Goal: Use online tool/utility: Utilize a website feature to perform a specific function

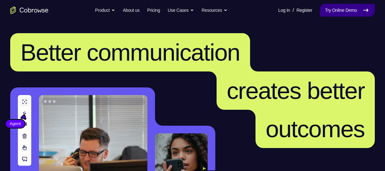
click at [334, 9] on link "Try Online Demo" at bounding box center [347, 10] width 55 height 13
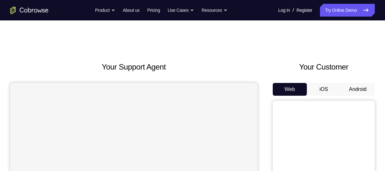
click at [352, 88] on button "Android" at bounding box center [357, 89] width 34 height 13
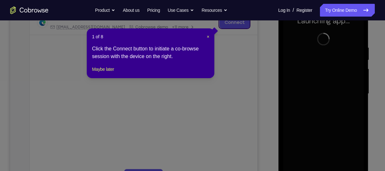
scroll to position [148, 0]
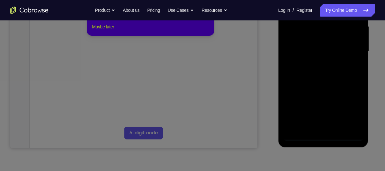
click at [101, 31] on button "Maybe later" at bounding box center [103, 27] width 22 height 8
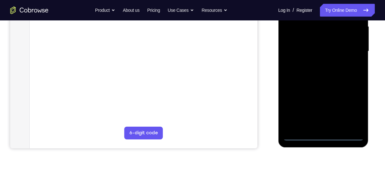
click at [323, 134] on div at bounding box center [323, 51] width 80 height 178
click at [352, 108] on div at bounding box center [323, 51] width 80 height 178
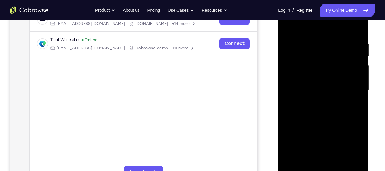
scroll to position [105, 0]
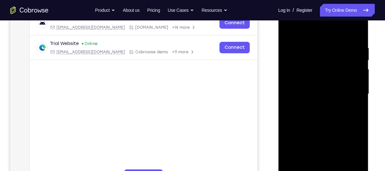
click at [301, 28] on div at bounding box center [323, 94] width 80 height 178
click at [350, 92] on div at bounding box center [323, 94] width 80 height 178
click at [315, 105] on div at bounding box center [323, 94] width 80 height 178
click at [316, 124] on div at bounding box center [323, 94] width 80 height 178
click at [310, 62] on div at bounding box center [323, 94] width 80 height 178
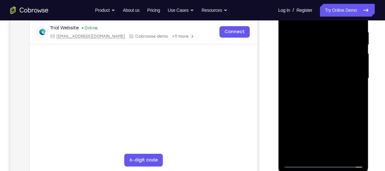
scroll to position [123, 0]
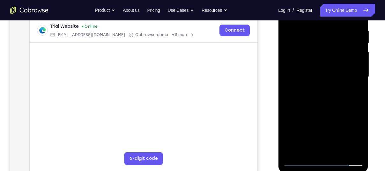
click at [299, 51] on div at bounding box center [323, 77] width 80 height 178
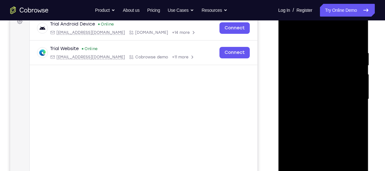
scroll to position [100, 0]
click at [316, 124] on div at bounding box center [323, 100] width 80 height 178
click at [315, 48] on div at bounding box center [323, 100] width 80 height 178
click at [301, 34] on div at bounding box center [323, 100] width 80 height 178
click at [328, 135] on div at bounding box center [323, 100] width 80 height 178
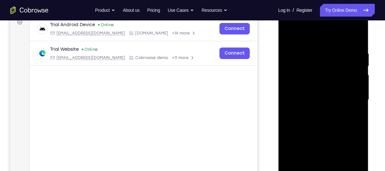
click at [288, 36] on div at bounding box center [323, 100] width 80 height 178
click at [354, 66] on div at bounding box center [323, 100] width 80 height 178
click at [303, 38] on div at bounding box center [323, 100] width 80 height 178
click at [288, 35] on div at bounding box center [323, 100] width 80 height 178
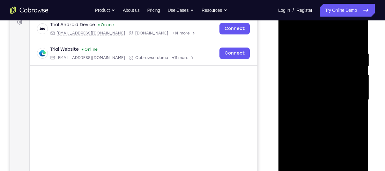
click at [352, 86] on div at bounding box center [323, 100] width 80 height 178
click at [289, 95] on div at bounding box center [323, 100] width 80 height 178
click at [352, 98] on div at bounding box center [323, 100] width 80 height 178
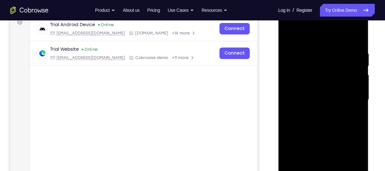
click at [352, 98] on div at bounding box center [323, 100] width 80 height 178
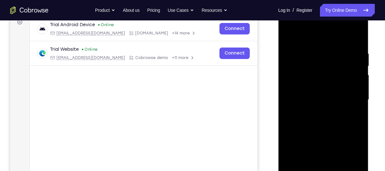
click at [355, 40] on div at bounding box center [323, 100] width 80 height 178
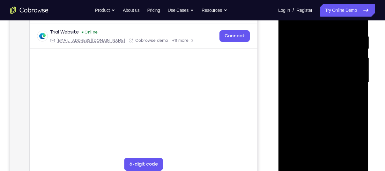
scroll to position [117, 0]
click at [337, 159] on div at bounding box center [323, 82] width 80 height 178
click at [324, 118] on div at bounding box center [323, 82] width 80 height 178
click at [301, 163] on div at bounding box center [323, 82] width 80 height 178
click at [301, 167] on div at bounding box center [323, 82] width 80 height 178
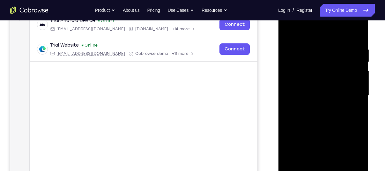
scroll to position [136, 0]
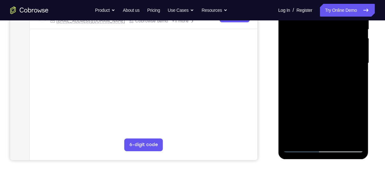
click at [293, 138] on div at bounding box center [323, 63] width 80 height 178
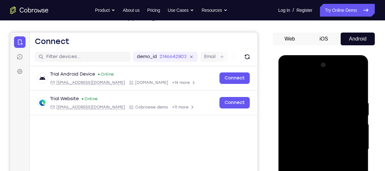
scroll to position [50, 0]
drag, startPoint x: 315, startPoint y: 122, endPoint x: 314, endPoint y: 185, distance: 63.1
click at [314, 170] on div at bounding box center [323, 149] width 80 height 178
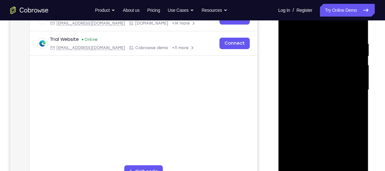
scroll to position [110, 0]
drag, startPoint x: 315, startPoint y: 119, endPoint x: 308, endPoint y: 133, distance: 15.7
click at [308, 133] on div at bounding box center [323, 89] width 80 height 178
drag, startPoint x: 308, startPoint y: 126, endPoint x: 307, endPoint y: 77, distance: 48.5
click at [307, 77] on div at bounding box center [323, 89] width 80 height 178
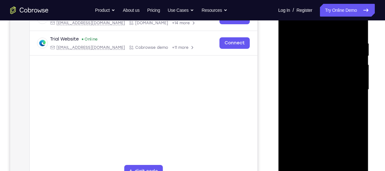
click at [288, 131] on div at bounding box center [323, 89] width 80 height 178
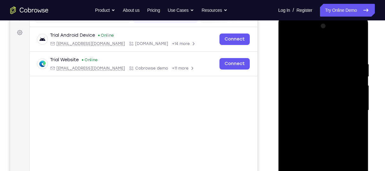
scroll to position [87, 0]
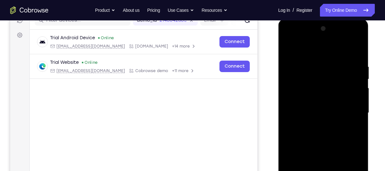
drag, startPoint x: 317, startPoint y: 116, endPoint x: 321, endPoint y: 147, distance: 30.6
click at [321, 147] on div at bounding box center [323, 113] width 80 height 178
click at [315, 68] on div at bounding box center [323, 113] width 80 height 178
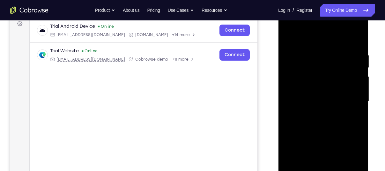
scroll to position [99, 0]
click at [354, 101] on div at bounding box center [323, 100] width 80 height 178
click at [359, 111] on div at bounding box center [323, 100] width 80 height 178
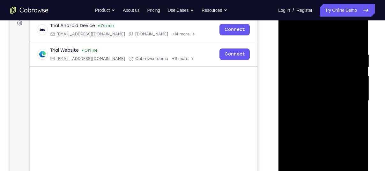
click at [359, 111] on div at bounding box center [323, 100] width 80 height 178
click at [355, 108] on div at bounding box center [323, 100] width 80 height 178
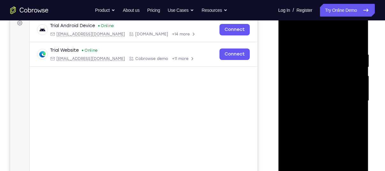
click at [355, 108] on div at bounding box center [323, 100] width 80 height 178
click at [357, 40] on div at bounding box center [323, 100] width 80 height 178
click at [334, 55] on div at bounding box center [323, 100] width 80 height 178
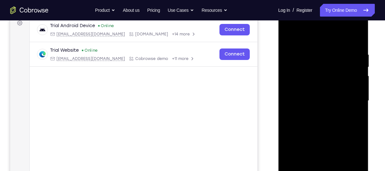
click at [358, 38] on div at bounding box center [323, 100] width 80 height 178
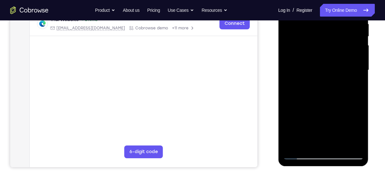
scroll to position [108, 0]
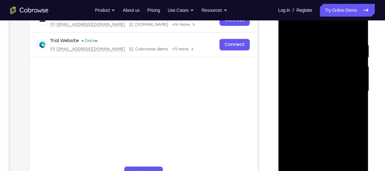
drag, startPoint x: 312, startPoint y: 113, endPoint x: 312, endPoint y: 149, distance: 35.7
click at [312, 149] on div at bounding box center [323, 91] width 80 height 178
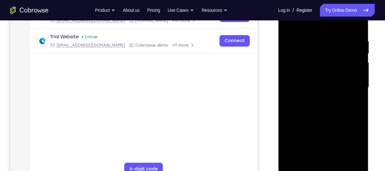
scroll to position [100, 0]
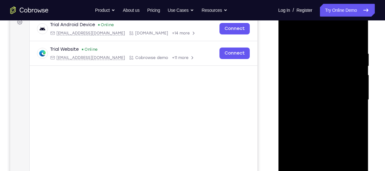
drag, startPoint x: 323, startPoint y: 120, endPoint x: 316, endPoint y: 112, distance: 10.7
click at [316, 112] on div at bounding box center [323, 100] width 80 height 178
click at [313, 54] on div at bounding box center [323, 100] width 80 height 178
click at [357, 68] on div at bounding box center [323, 100] width 80 height 178
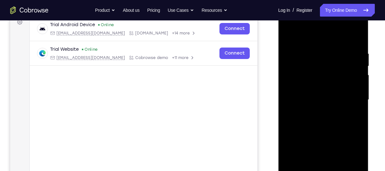
click at [357, 68] on div at bounding box center [323, 100] width 80 height 178
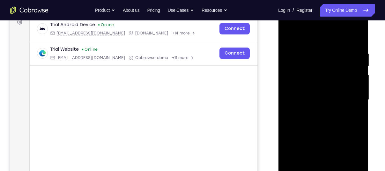
click at [357, 68] on div at bounding box center [323, 100] width 80 height 178
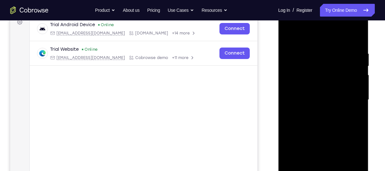
click at [357, 68] on div at bounding box center [323, 100] width 80 height 178
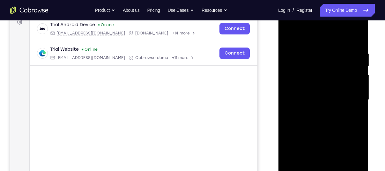
click at [359, 61] on div at bounding box center [323, 100] width 80 height 178
click at [356, 38] on div at bounding box center [323, 100] width 80 height 178
drag, startPoint x: 322, startPoint y: 88, endPoint x: 330, endPoint y: 160, distance: 72.8
click at [330, 160] on div at bounding box center [323, 100] width 80 height 178
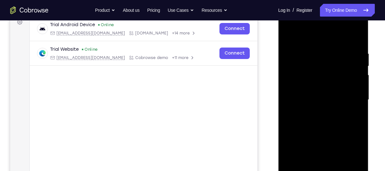
drag, startPoint x: 341, startPoint y: 51, endPoint x: 290, endPoint y: 57, distance: 51.4
click at [290, 57] on div at bounding box center [323, 100] width 80 height 178
drag, startPoint x: 346, startPoint y: 53, endPoint x: 295, endPoint y: 59, distance: 51.7
click at [295, 59] on div at bounding box center [323, 100] width 80 height 178
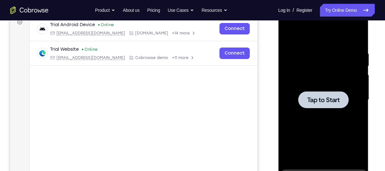
drag, startPoint x: 349, startPoint y: 50, endPoint x: 318, endPoint y: 62, distance: 32.9
click at [318, 62] on div at bounding box center [323, 100] width 80 height 178
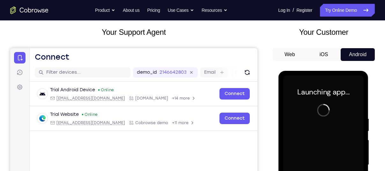
scroll to position [33, 0]
